Goal: Task Accomplishment & Management: Use online tool/utility

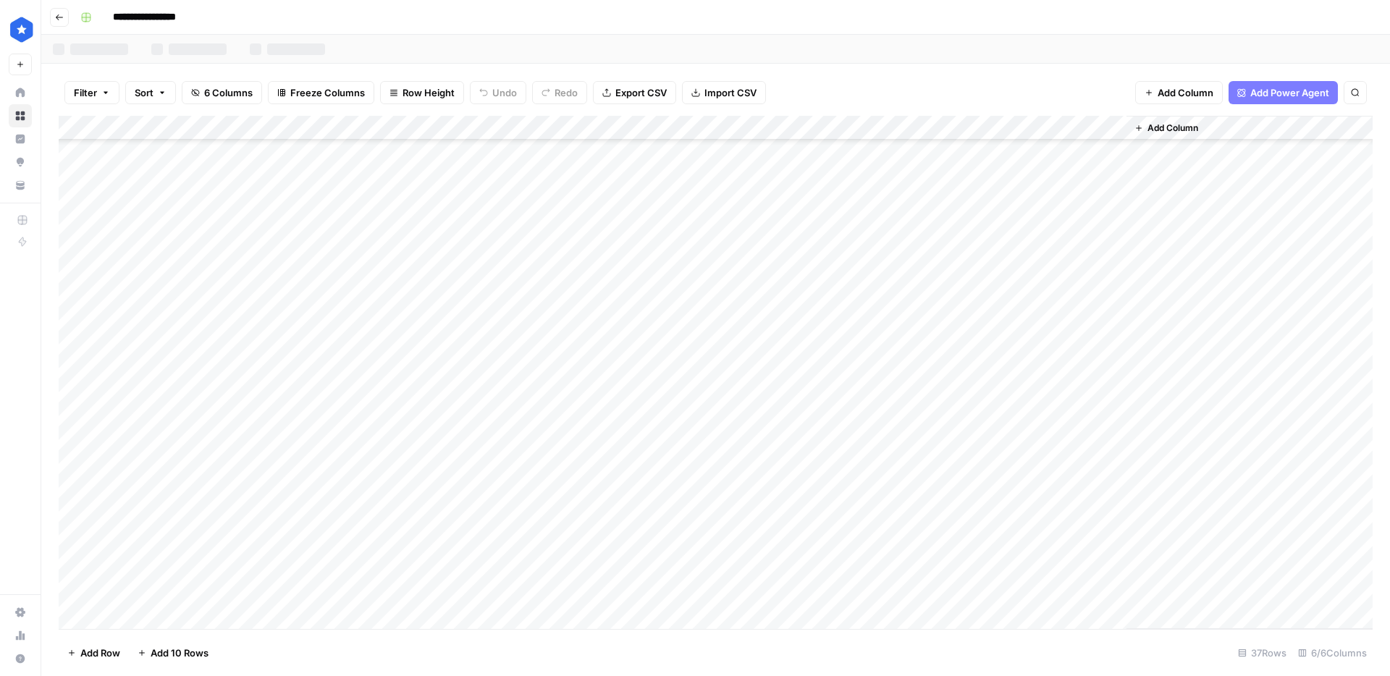
scroll to position [445, 0]
click at [925, 179] on div "Add Column" at bounding box center [716, 372] width 1314 height 513
click at [926, 198] on div "Add Column" at bounding box center [716, 372] width 1314 height 513
click at [926, 224] on div "Add Column" at bounding box center [716, 372] width 1314 height 513
click at [924, 246] on div "Add Column" at bounding box center [716, 372] width 1314 height 513
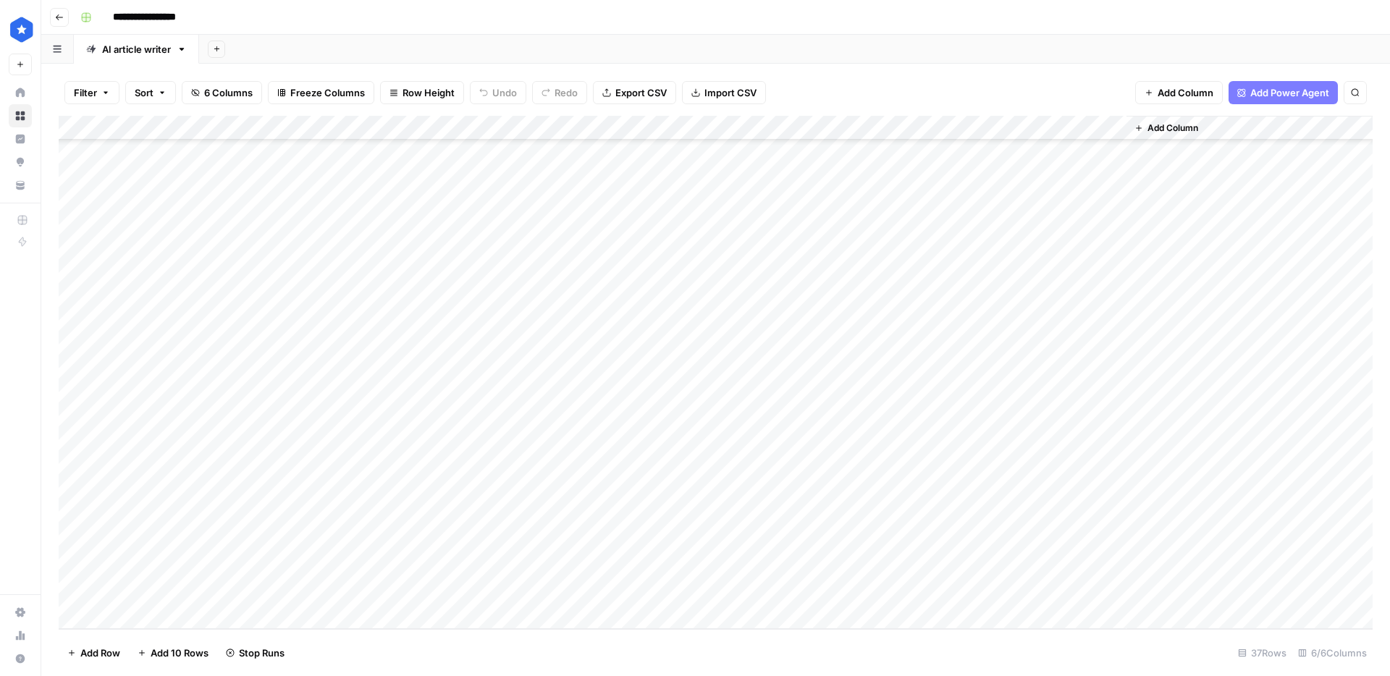
click at [924, 276] on div "Add Column" at bounding box center [716, 372] width 1314 height 513
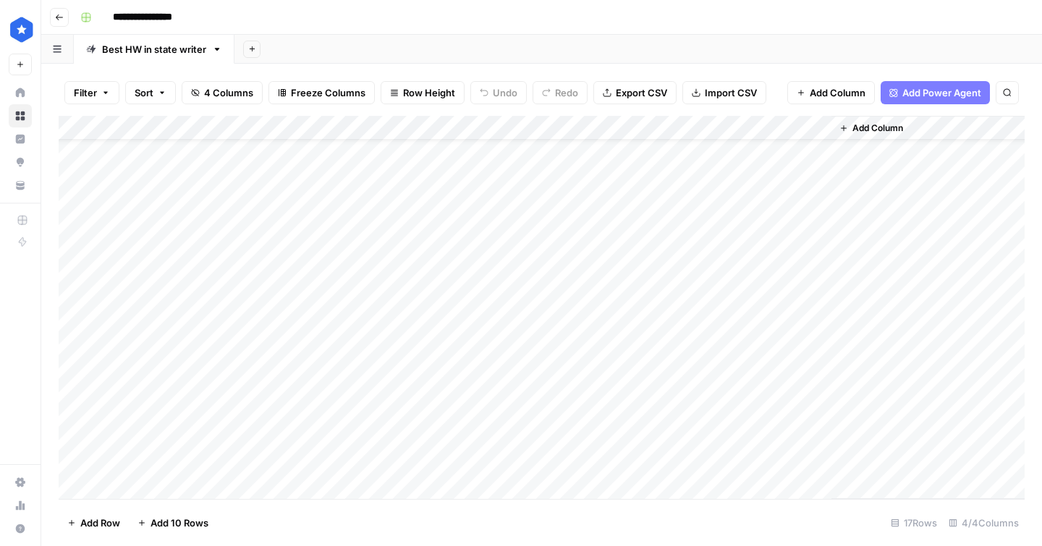
scroll to position [83, 0]
click at [819, 390] on div "Add Column" at bounding box center [542, 307] width 966 height 383
